Goal: Task Accomplishment & Management: Complete application form

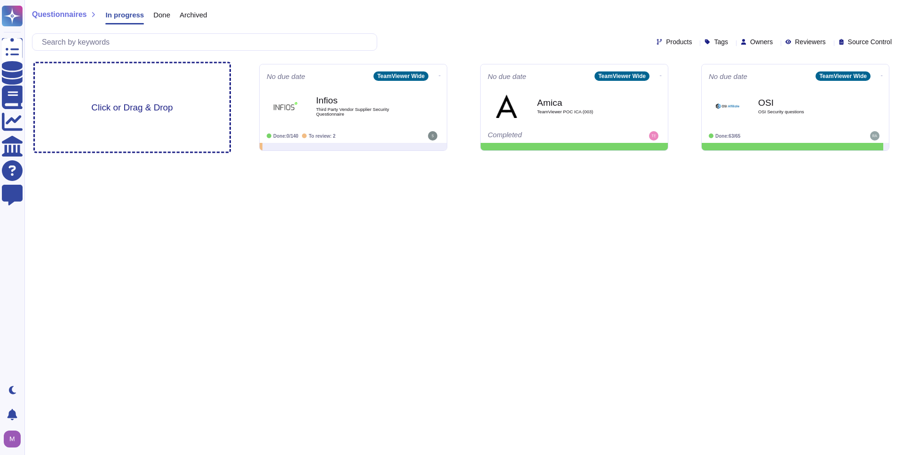
click at [131, 97] on div "Click or Drag & Drop" at bounding box center [132, 108] width 195 height 88
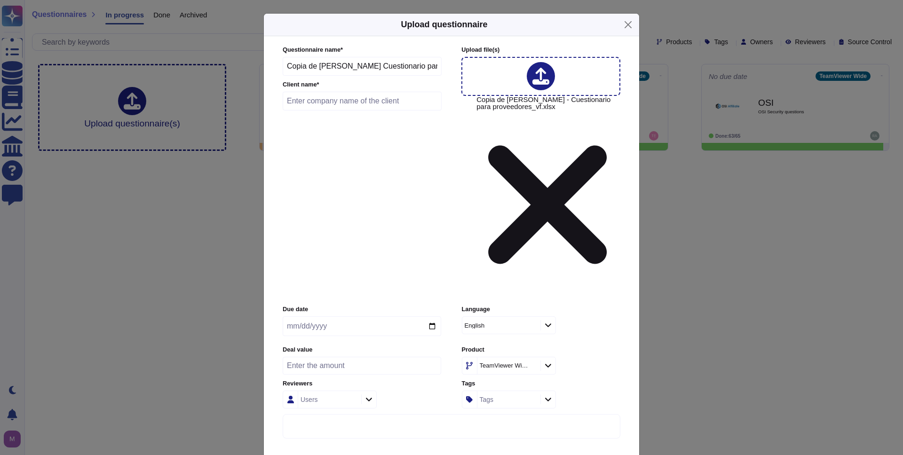
click at [363, 111] on input "text" at bounding box center [362, 101] width 159 height 19
click at [359, 111] on input "text" at bounding box center [362, 101] width 159 height 19
type input "YPF"
click at [436, 317] on input "date" at bounding box center [362, 327] width 159 height 20
type input "2025-08-18"
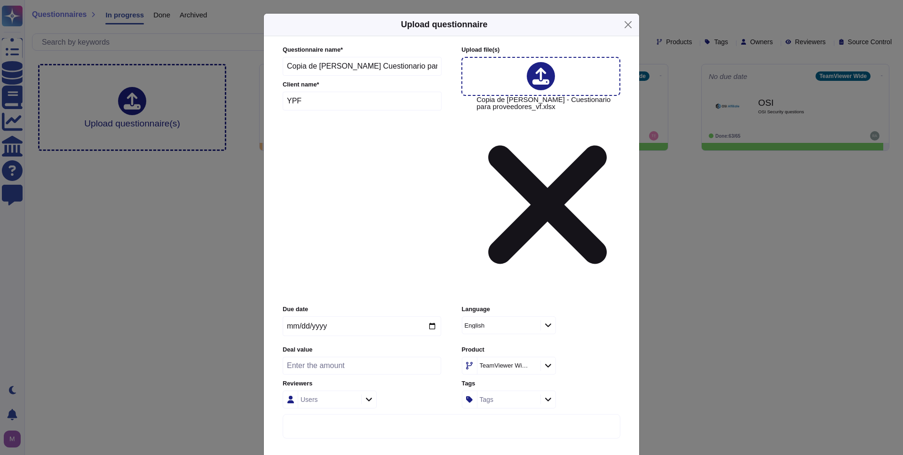
click at [550, 362] on icon at bounding box center [548, 366] width 7 height 8
click at [529, 300] on div "1E DEX" at bounding box center [524, 304] width 98 height 8
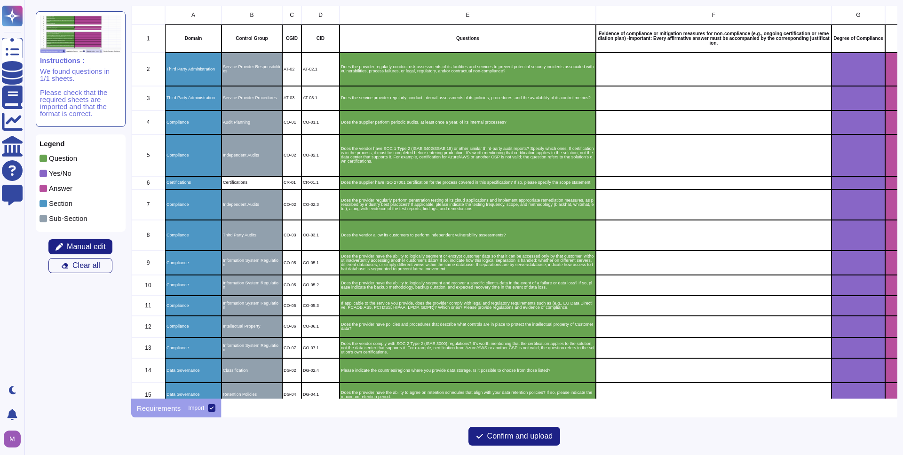
click at [657, 76] on div "grid" at bounding box center [714, 69] width 236 height 33
click at [45, 173] on span at bounding box center [44, 174] width 8 height 8
click at [82, 251] on button "Manual edit" at bounding box center [80, 246] width 64 height 15
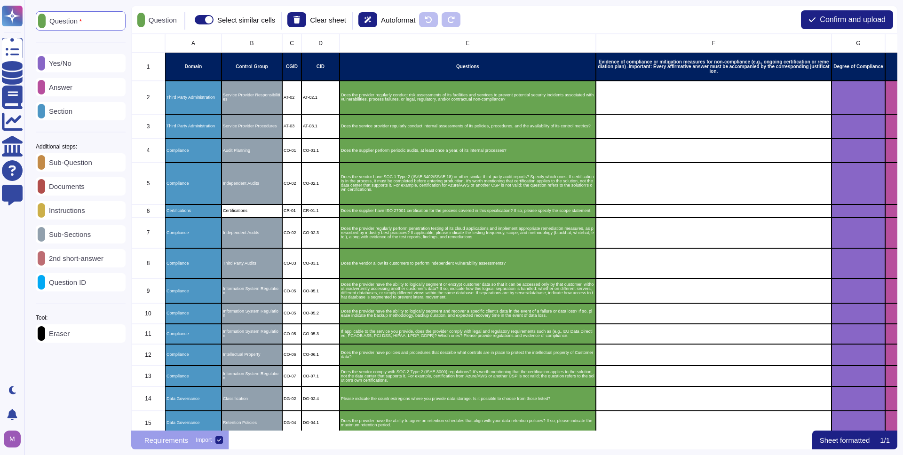
scroll to position [397, 766]
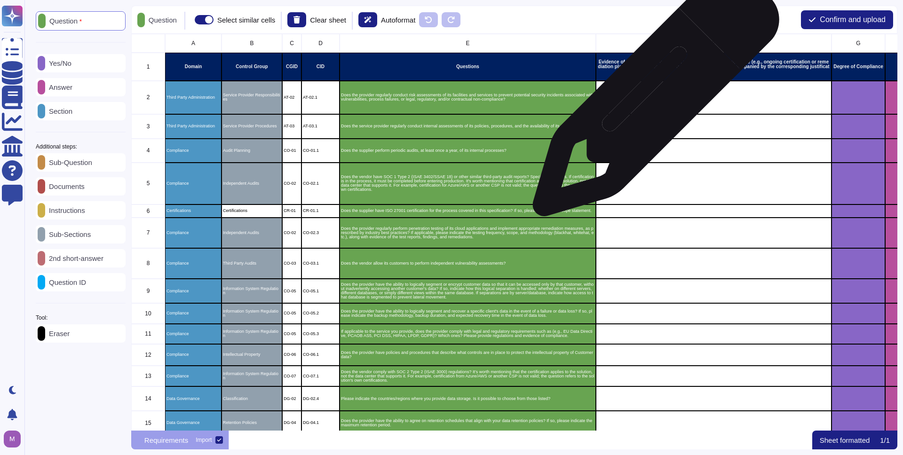
click at [653, 98] on div "grid" at bounding box center [714, 97] width 236 height 33
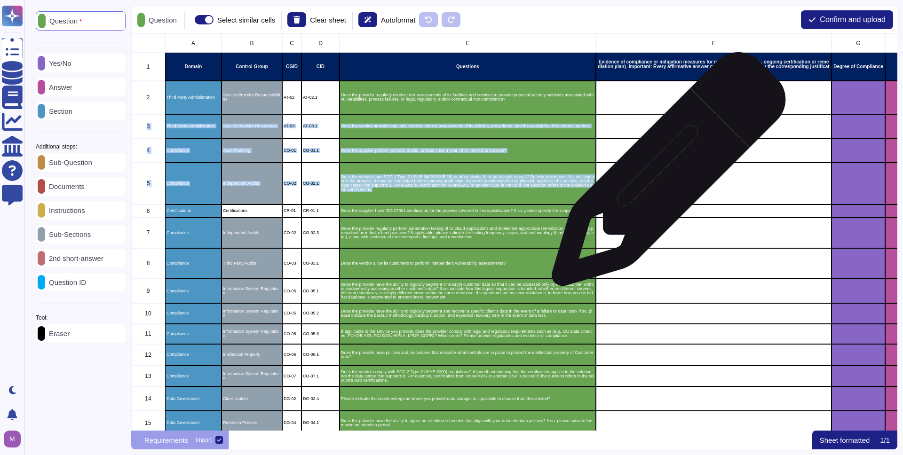
drag, startPoint x: 659, startPoint y: 99, endPoint x: 665, endPoint y: 175, distance: 76.0
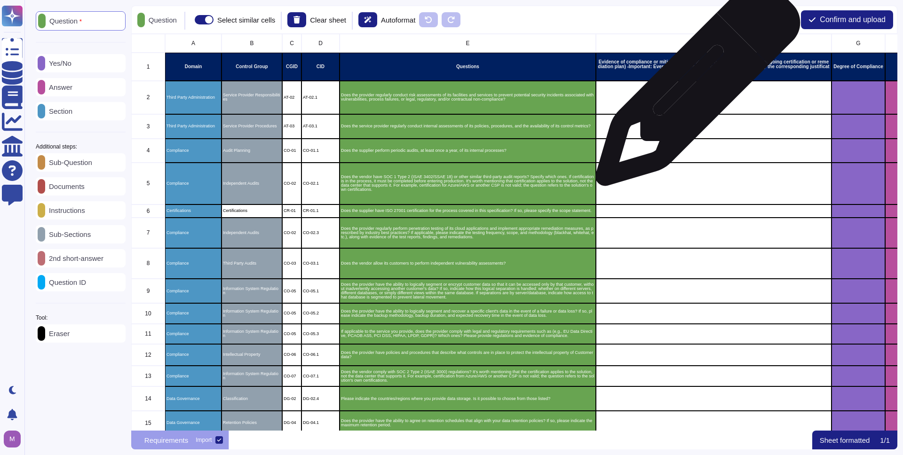
click at [694, 88] on div "grid" at bounding box center [714, 97] width 236 height 33
click at [701, 88] on div "grid" at bounding box center [714, 97] width 236 height 33
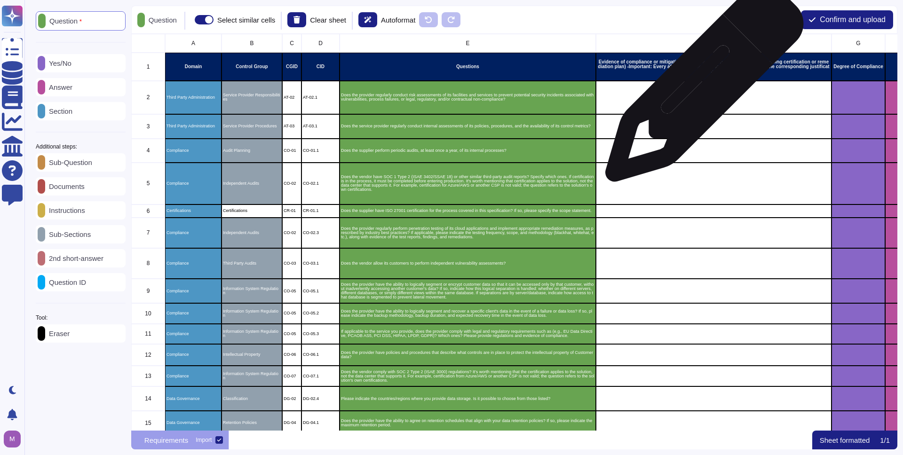
click at [701, 88] on div "grid" at bounding box center [714, 97] width 236 height 33
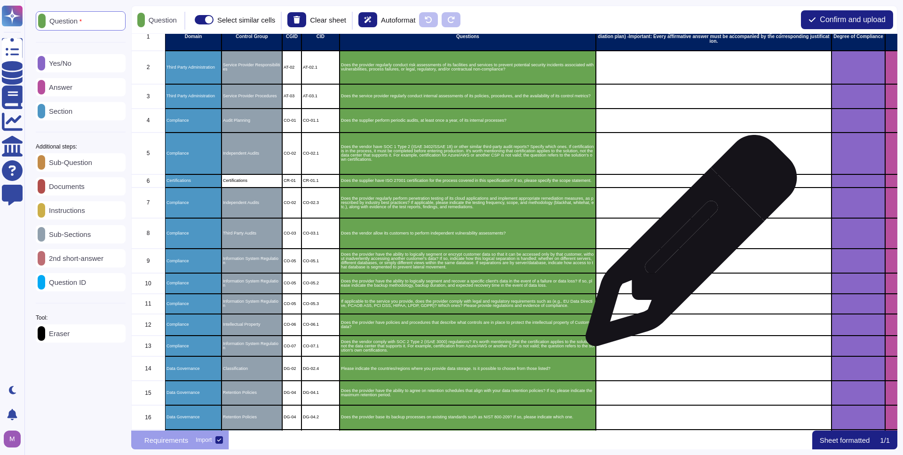
scroll to position [0, 0]
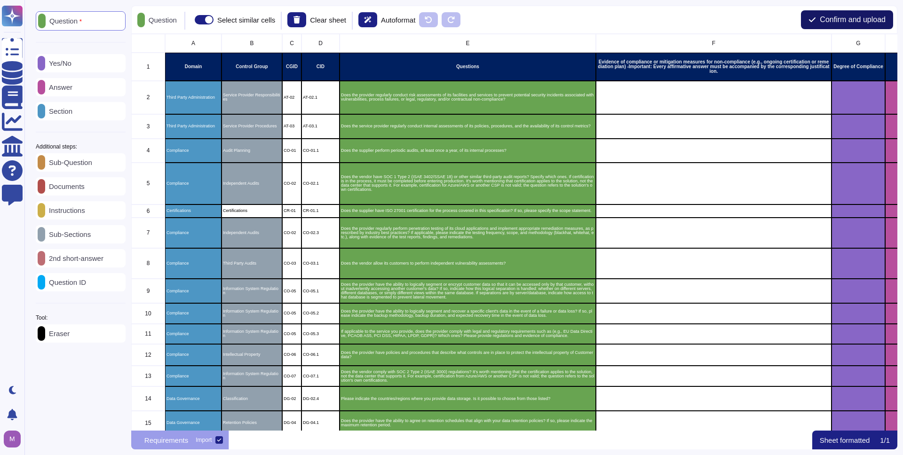
click at [819, 15] on button "Confirm and upload" at bounding box center [847, 19] width 92 height 19
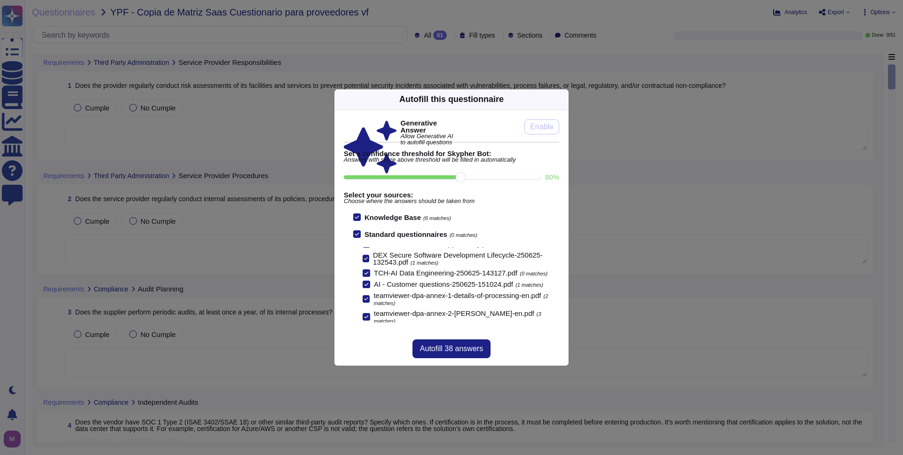
scroll to position [154, 0]
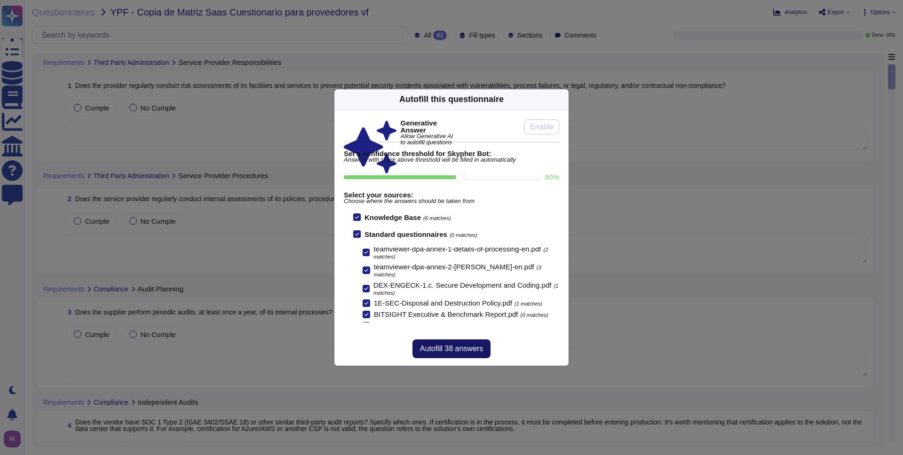
click at [452, 343] on button "Autofill 38 answers" at bounding box center [452, 349] width 78 height 19
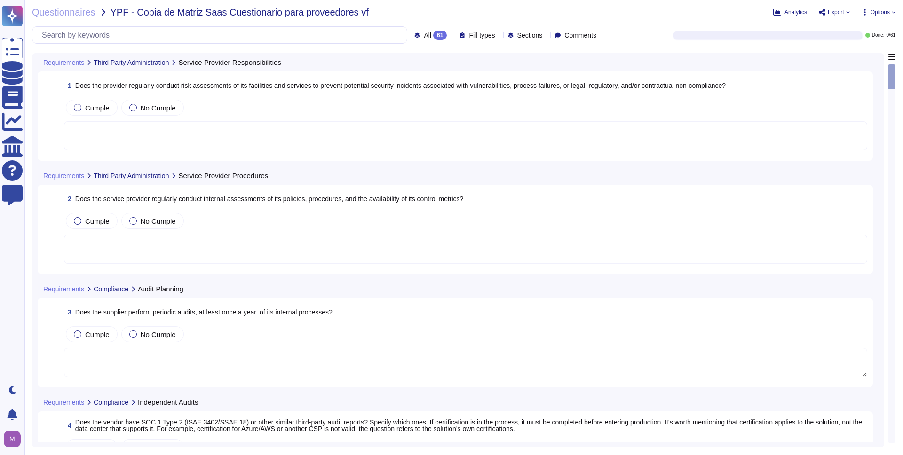
click at [148, 132] on textarea at bounding box center [466, 135] width 804 height 29
